Goal: Task Accomplishment & Management: Manage account settings

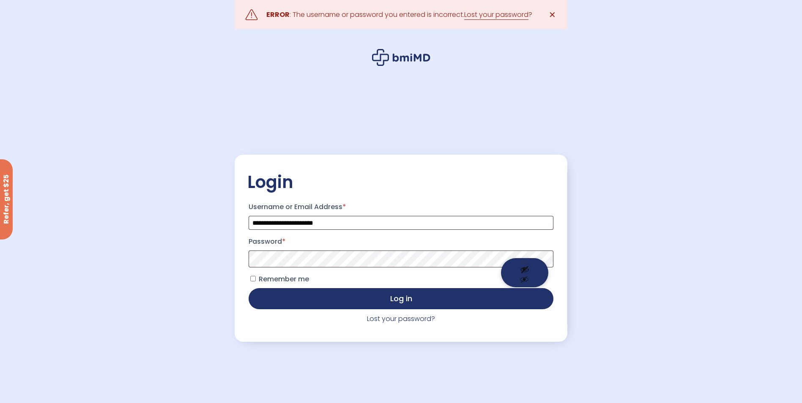
click at [525, 271] on button "Show password" at bounding box center [524, 272] width 47 height 29
click at [249, 288] on button "Log in" at bounding box center [401, 298] width 304 height 21
click at [408, 322] on link "Lost your password?" at bounding box center [401, 319] width 68 height 10
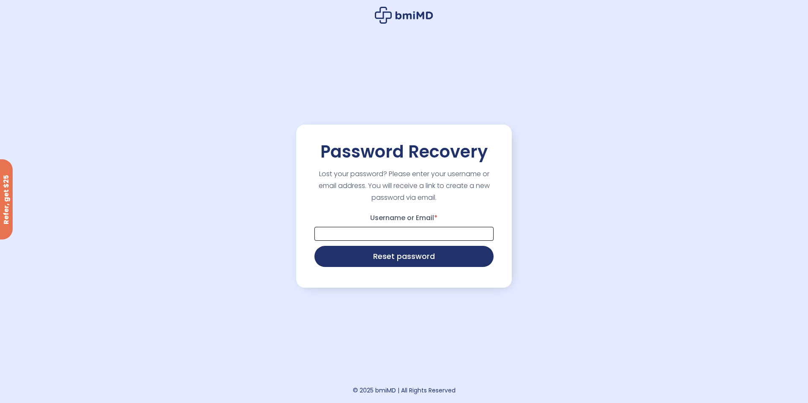
click at [388, 236] on input "Username or Email *" at bounding box center [403, 234] width 179 height 14
type input "**********"
click at [393, 263] on button "Reset password" at bounding box center [403, 255] width 179 height 21
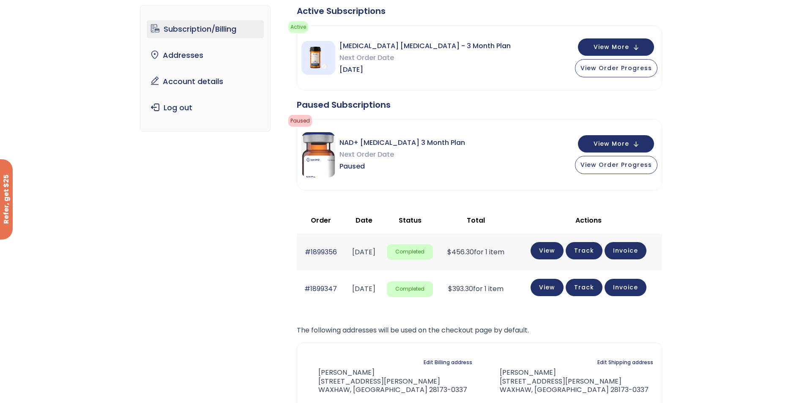
scroll to position [42, 0]
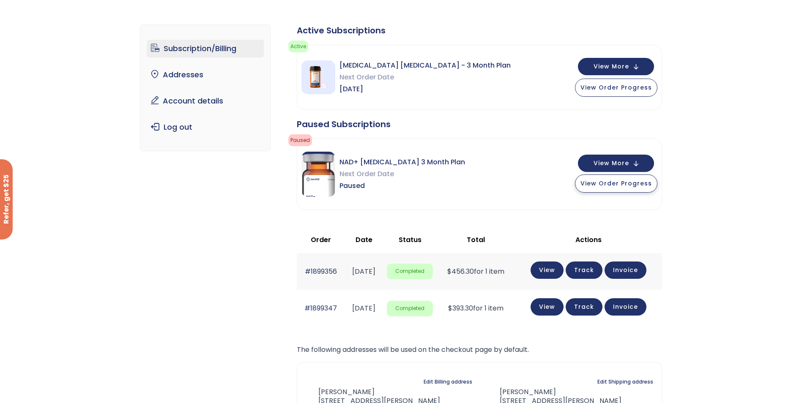
click at [618, 187] on span "View Order Progress" at bounding box center [615, 183] width 71 height 8
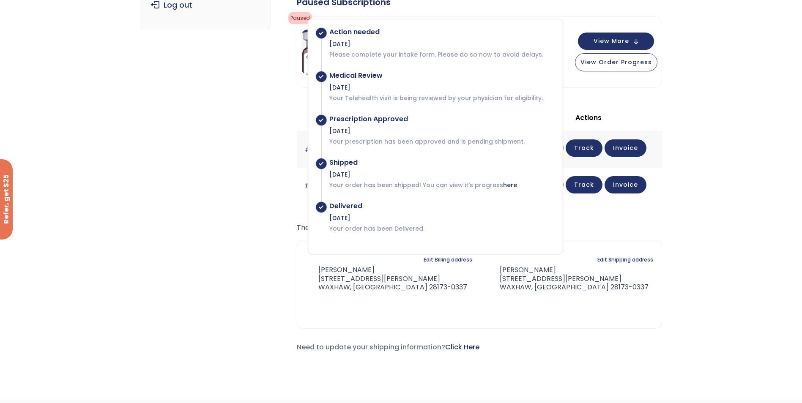
scroll to position [169, 0]
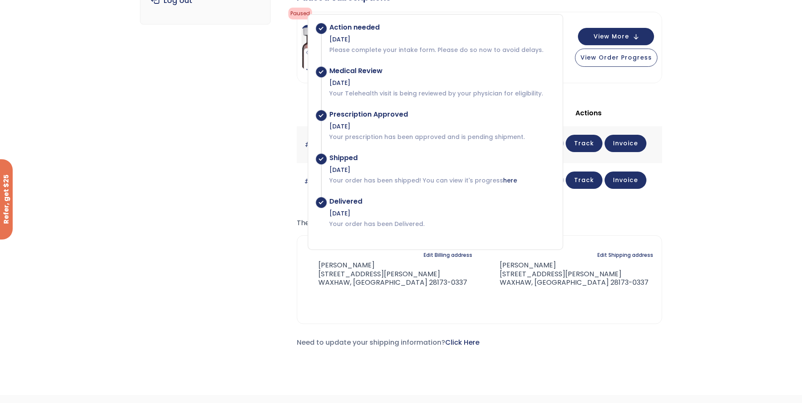
click at [706, 239] on div "Subscription/Billing bmiRewards Addresses Account details Submit a Review Log o…" at bounding box center [401, 129] width 802 height 497
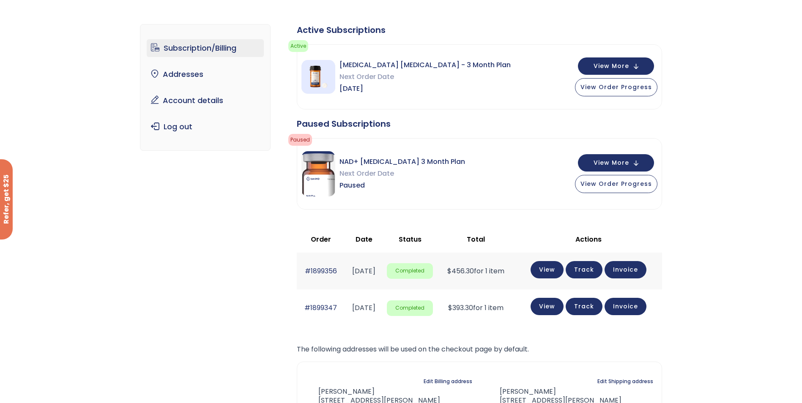
scroll to position [42, 0]
click at [620, 164] on span "View More" at bounding box center [611, 162] width 36 height 5
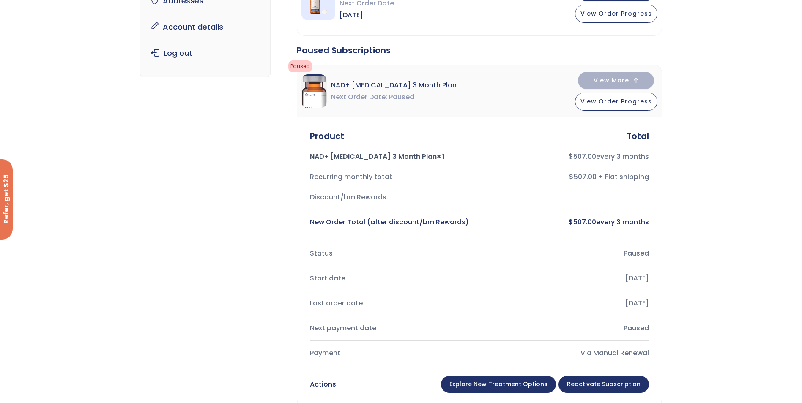
scroll to position [169, 0]
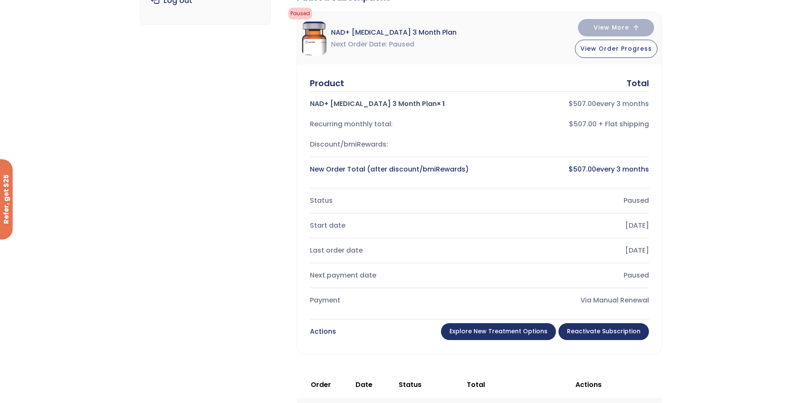
click at [598, 333] on link "Reactivate Subscription" at bounding box center [603, 331] width 90 height 17
